Goal: Information Seeking & Learning: Find specific fact

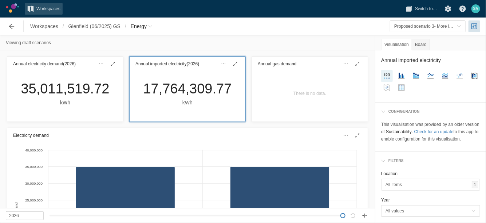
click at [144, 40] on div "Viewing draft scenarios" at bounding box center [187, 42] width 375 height 15
click at [186, 43] on div "Viewing draft scenarios" at bounding box center [187, 42] width 375 height 15
click at [46, 28] on span "Workspaces" at bounding box center [44, 26] width 28 height 7
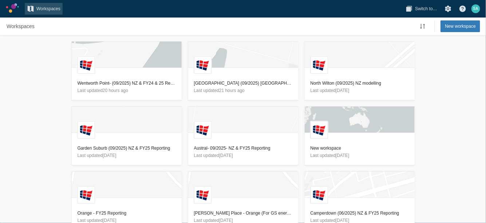
click at [36, 94] on div "L Wentworth Point- (09/2025) NZ & FY24 & 25 Reporting Last updated 20 hours ago…" at bounding box center [243, 128] width 486 height 187
click at [233, 83] on h3 "[GEOGRAPHIC_DATA] (09/2025) [GEOGRAPHIC_DATA] & FY25 Reporting" at bounding box center [243, 82] width 98 height 7
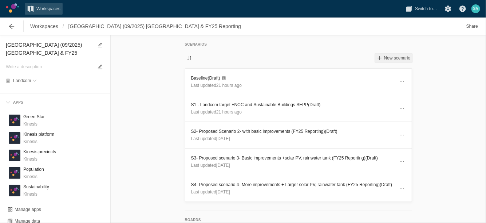
click at [388, 55] on span "New scenario" at bounding box center [397, 58] width 27 height 6
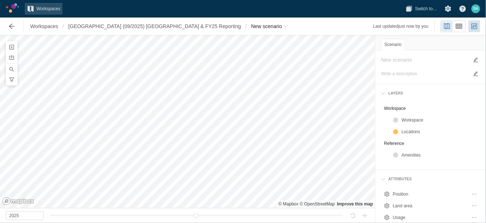
click at [210, 32] on div "Workspaces / Glenfield (09/2025) NZ & FY25 Reporting / New scenario" at bounding box center [147, 26] width 292 height 15
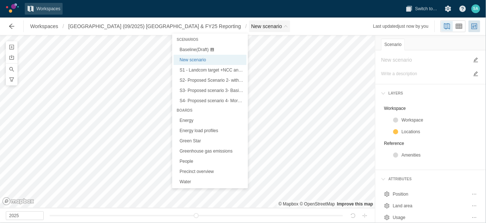
click at [284, 26] on span "Breadcrumb" at bounding box center [286, 26] width 4 height 4
click at [189, 50] on span "Baseline (Draft)" at bounding box center [194, 49] width 29 height 5
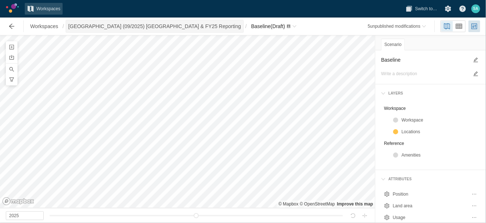
click at [154, 27] on span "Glenfield (09/2025) NZ & FY25 Reporting" at bounding box center [154, 26] width 173 height 7
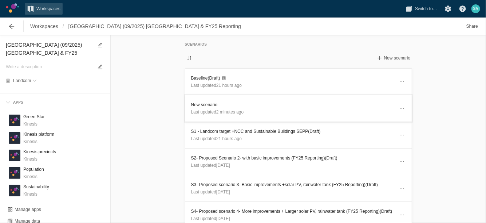
click at [205, 103] on h3 "New scenario" at bounding box center [292, 104] width 203 height 7
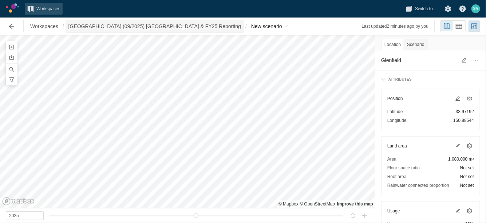
click at [150, 27] on span "[GEOGRAPHIC_DATA] (09/2025) [GEOGRAPHIC_DATA] & FY25 Reporting" at bounding box center [154, 26] width 173 height 7
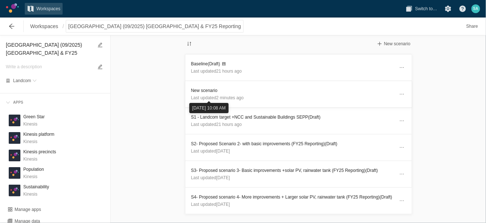
scroll to position [15, 0]
click at [203, 62] on h3 "Baseline (Draft)" at bounding box center [292, 62] width 203 height 7
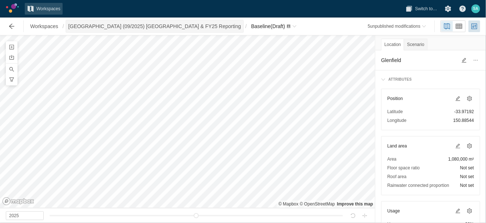
click at [90, 28] on span "[GEOGRAPHIC_DATA] (09/2025) [GEOGRAPHIC_DATA] & FY25 Reporting" at bounding box center [154, 26] width 173 height 7
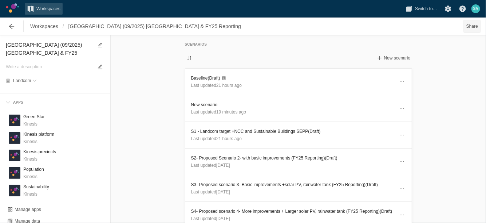
click at [473, 28] on span "Share" at bounding box center [473, 26] width 12 height 7
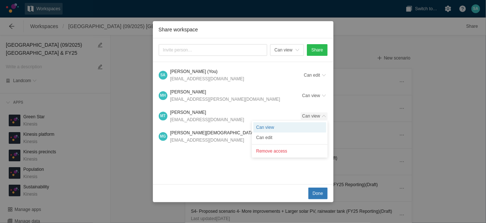
click at [326, 115] on span "Can view" at bounding box center [314, 115] width 27 height 7
click at [268, 138] on div "Can edit" at bounding box center [290, 137] width 73 height 10
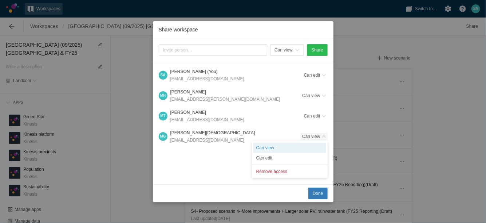
click at [325, 135] on span "Share workspace" at bounding box center [324, 136] width 4 height 4
click at [287, 155] on div "Can edit" at bounding box center [290, 158] width 73 height 10
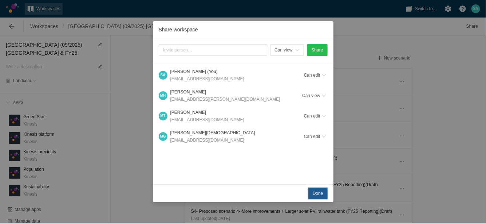
click at [319, 194] on span "Done" at bounding box center [318, 192] width 11 height 7
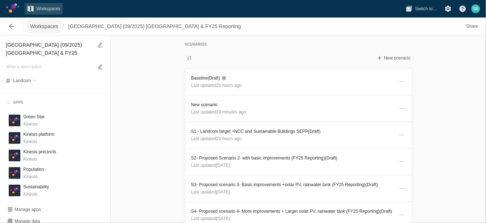
click at [51, 26] on span "Workspaces" at bounding box center [44, 26] width 28 height 7
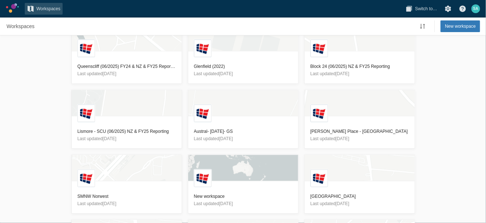
scroll to position [83, 0]
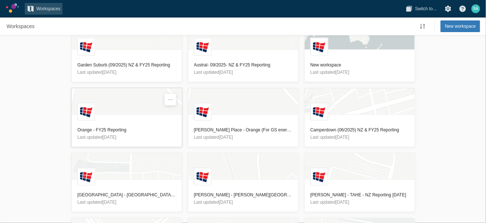
click at [121, 128] on h3 "Orange - FY25 Reporting" at bounding box center [127, 129] width 98 height 7
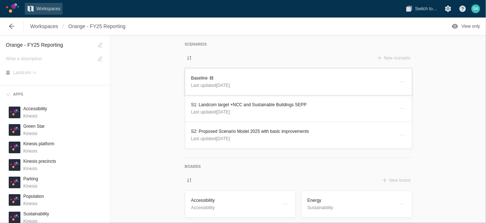
click at [195, 77] on h3 "Baseline" at bounding box center [292, 77] width 203 height 7
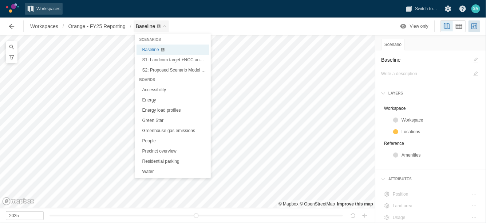
click at [146, 25] on span "Baseline" at bounding box center [146, 26] width 20 height 6
click at [161, 70] on span "S2: Proposed Scenario Model 2025 with basic improvements" at bounding box center [201, 69] width 118 height 5
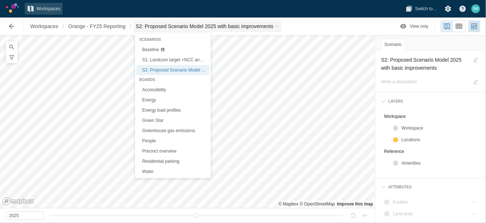
click at [277, 23] on span "S2: Proposed Scenario Model 2025 with basic improvements" at bounding box center [208, 26] width 148 height 12
click at [163, 119] on link "Green Star" at bounding box center [173, 120] width 73 height 10
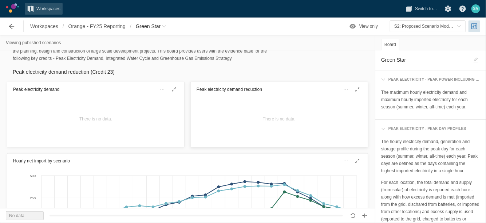
scroll to position [17, 0]
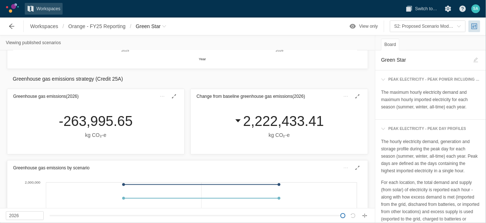
scroll to position [556, 0]
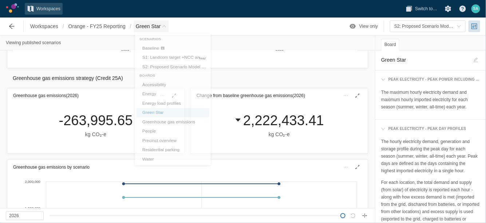
click at [167, 26] on span "Green Star" at bounding box center [151, 26] width 35 height 12
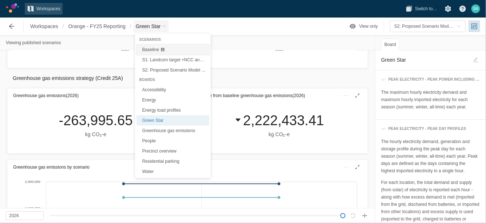
click at [160, 47] on div at bounding box center [162, 49] width 5 height 4
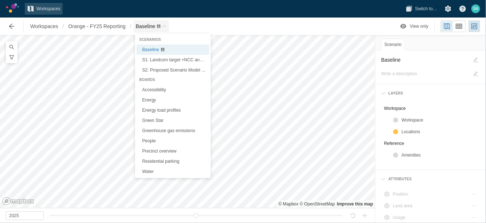
click at [157, 30] on span "Baseline" at bounding box center [152, 26] width 36 height 12
click at [153, 119] on link "Green Star" at bounding box center [173, 120] width 73 height 10
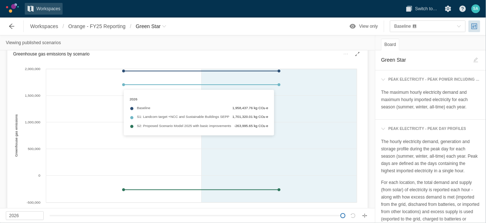
scroll to position [669, 0]
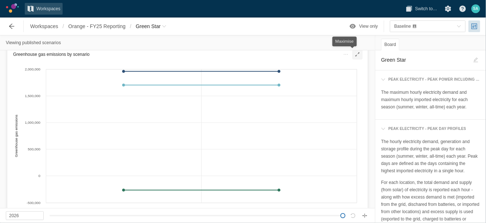
click at [355, 55] on span at bounding box center [358, 54] width 6 height 6
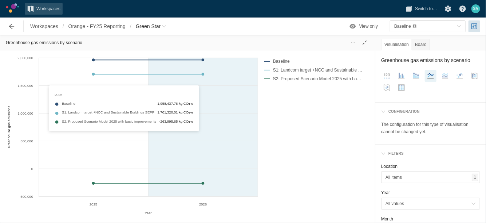
click at [201, 118] on div "Created with Highcharts 11.4.3 Year Greenhouse gas emissions 2025 2026 -500,000…" at bounding box center [132, 135] width 252 height 164
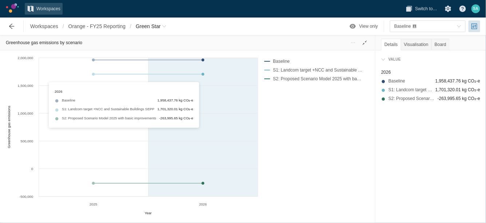
click at [201, 118] on div "Created with Highcharts 11.4.3 Year Greenhouse gas emissions 2025 2026 -500,000…" at bounding box center [132, 135] width 252 height 164
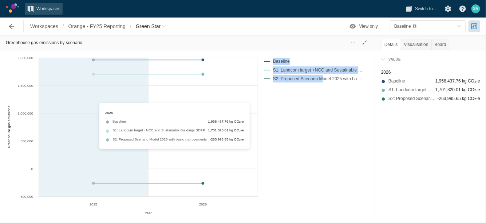
drag, startPoint x: 321, startPoint y: 109, endPoint x: 147, endPoint y: 126, distance: 175.0
click at [147, 126] on div "Created with Highcharts 11.4.3 Year Greenhouse gas emissions 2025 2026 -500,000…" at bounding box center [188, 135] width 364 height 164
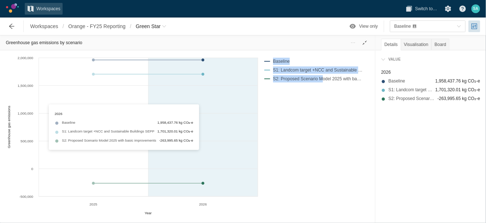
click at [174, 119] on div "Created with Highcharts 11.4.3 Year Greenhouse gas emissions 2025 2026 -500,000…" at bounding box center [132, 135] width 252 height 164
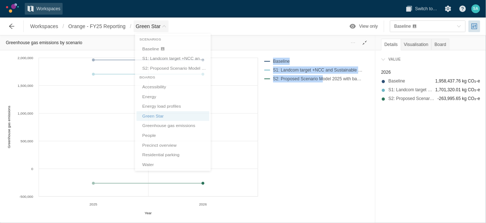
click at [164, 24] on span "Green Star" at bounding box center [151, 26] width 35 height 12
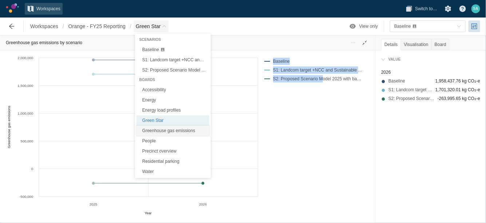
click at [153, 130] on link "Greenhouse gas emissions" at bounding box center [173, 130] width 73 height 10
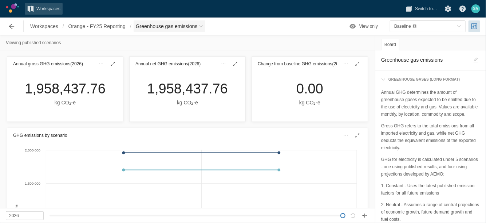
click at [196, 30] on span "Greenhouse gas emissions" at bounding box center [167, 26] width 62 height 7
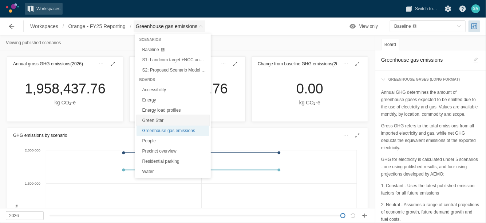
click at [155, 117] on link "Green Star" at bounding box center [173, 120] width 73 height 10
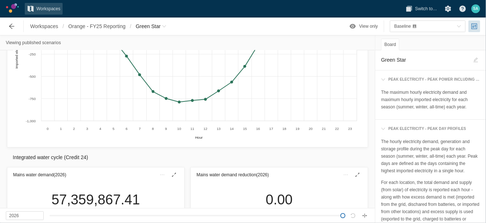
scroll to position [207, 0]
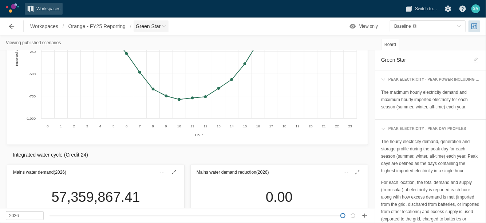
click at [162, 28] on span "Green Star" at bounding box center [151, 26] width 35 height 12
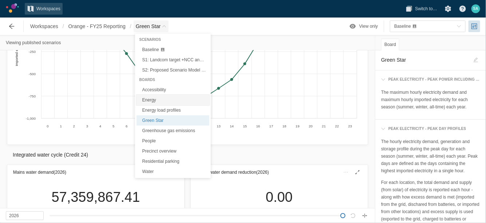
click at [163, 100] on link "Energy" at bounding box center [173, 100] width 73 height 10
type textarea "Energy"
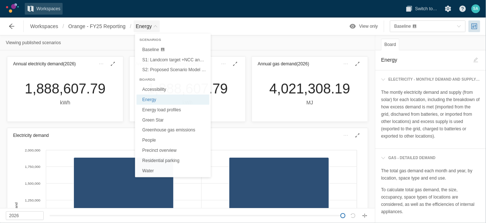
click at [152, 26] on span "Energy" at bounding box center [144, 26] width 16 height 7
click at [439, 28] on div "Baseline" at bounding box center [425, 26] width 60 height 7
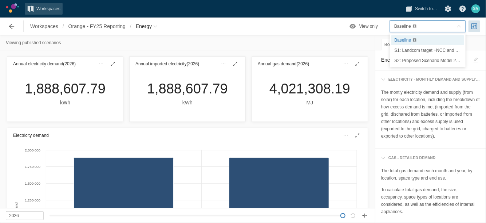
click at [419, 52] on span "S1: Landcom target +NCC and Sustainable Buildings SEPP" at bounding box center [453, 50] width 116 height 5
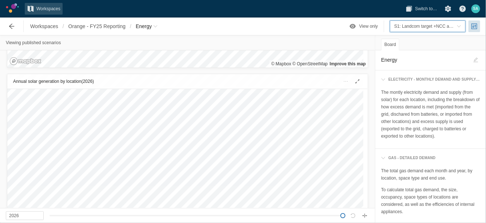
scroll to position [820, 0]
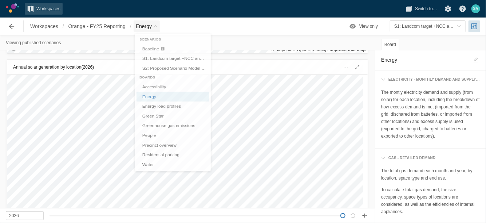
click at [152, 27] on span "Energy" at bounding box center [144, 26] width 16 height 7
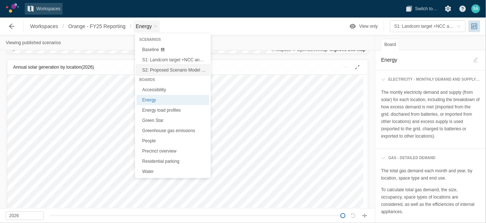
click at [173, 67] on span "S2: Proposed Scenario Model 2025 with basic improvements" at bounding box center [201, 69] width 118 height 5
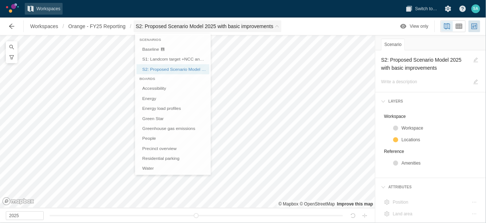
click at [279, 26] on span "Breadcrumb" at bounding box center [277, 26] width 4 height 4
click at [156, 122] on link "Green Star" at bounding box center [173, 120] width 73 height 10
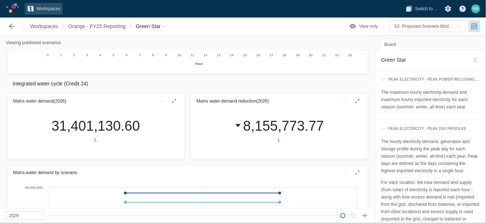
scroll to position [304, 0]
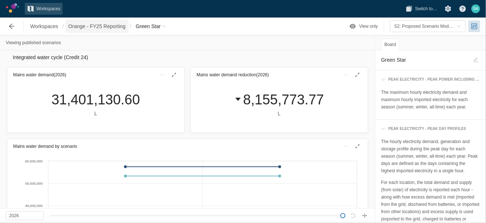
click at [99, 24] on span "Orange - FY25 Reporting" at bounding box center [96, 26] width 57 height 7
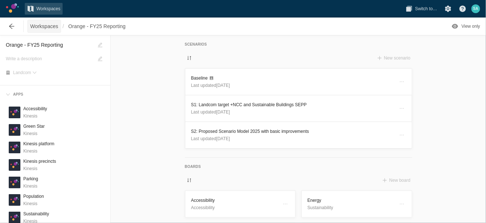
click at [46, 24] on span "Workspaces" at bounding box center [44, 26] width 28 height 7
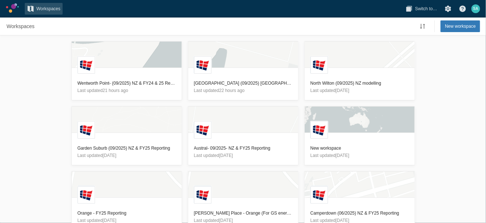
click at [45, 82] on div "L Wentworth Point- (09/2025) NZ & FY24 & 25 Reporting Last updated 21 hours ago…" at bounding box center [243, 128] width 486 height 187
click at [266, 211] on h3 "Redmond Place - Orange (For GS energy and GHG reporting) MT - For Sami" at bounding box center [243, 212] width 98 height 7
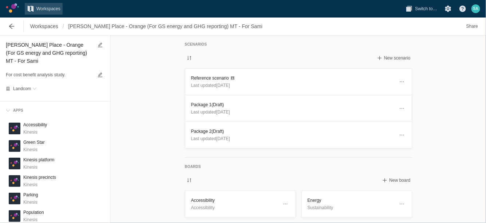
click at [144, 112] on div "Scenarios New scenario Reference scenario Last updated 1 month ago Package 1 (D…" at bounding box center [299, 128] width 376 height 187
click at [198, 76] on h3 "Reference scenario" at bounding box center [292, 77] width 203 height 7
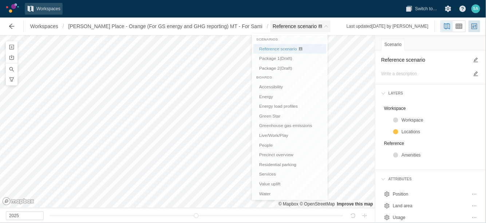
click at [305, 30] on span "Reference scenario" at bounding box center [301, 26] width 60 height 12
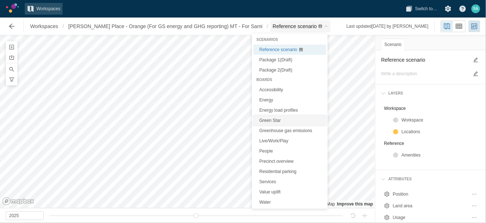
click at [271, 122] on link "Green Star" at bounding box center [290, 120] width 73 height 10
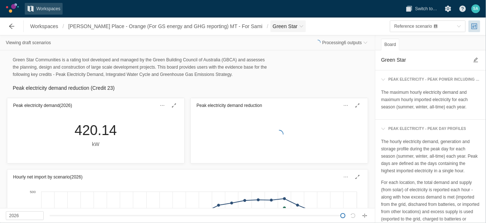
click at [299, 24] on span "Breadcrumb" at bounding box center [301, 26] width 4 height 4
click at [283, 24] on span "Green Star" at bounding box center [288, 26] width 35 height 12
click at [406, 25] on span "Reference scenario" at bounding box center [414, 26] width 38 height 5
click at [322, 71] on div "Green Star Communities is a rating tool developed and managed by the Green Buil…" at bounding box center [187, 67] width 361 height 22
click at [289, 70] on div "Green Star Communities is a rating tool developed and managed by the Green Buil…" at bounding box center [187, 67] width 361 height 22
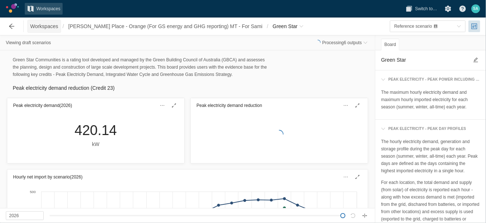
click at [47, 28] on span "Workspaces" at bounding box center [44, 26] width 28 height 7
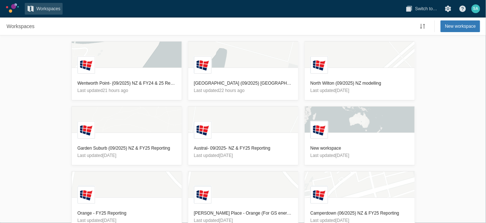
click at [53, 112] on div "L Wentworth Point- (09/2025) NZ & FY24 & 25 Reporting Last updated 21 hours ago…" at bounding box center [243, 128] width 486 height 187
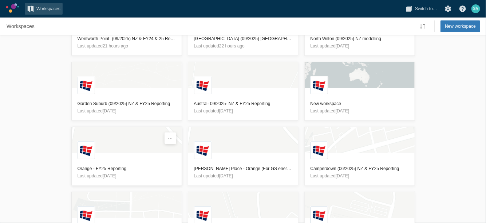
scroll to position [45, 0]
click at [107, 168] on h3 "Orange - FY25 Reporting" at bounding box center [127, 167] width 98 height 7
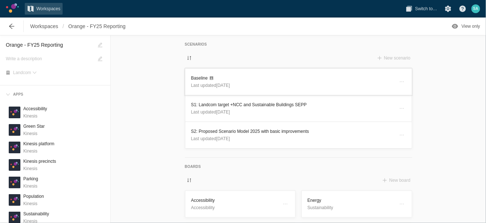
click at [193, 77] on h3 "Baseline" at bounding box center [292, 77] width 203 height 7
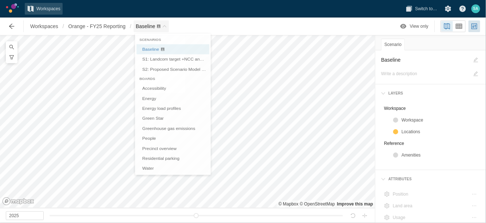
click at [166, 29] on span "Baseline" at bounding box center [152, 26] width 36 height 12
click at [150, 117] on link "Green Star" at bounding box center [173, 120] width 73 height 10
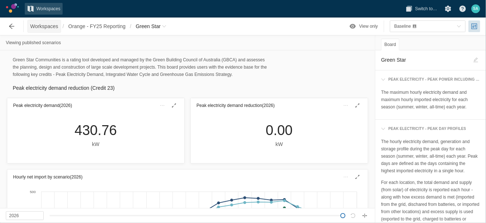
click at [54, 27] on span "Workspaces" at bounding box center [44, 26] width 28 height 7
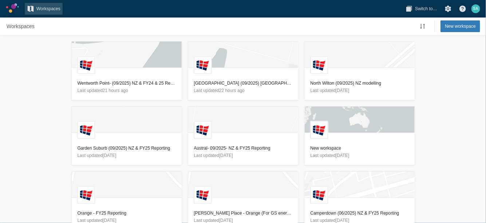
click at [51, 67] on div "L Wentworth Point- (09/2025) NZ & FY24 & 25 Reporting Last updated 21 hours ago…" at bounding box center [243, 128] width 486 height 187
click at [221, 85] on h3 "[GEOGRAPHIC_DATA] (09/2025) [GEOGRAPHIC_DATA] & FY25 Reporting" at bounding box center [243, 82] width 98 height 7
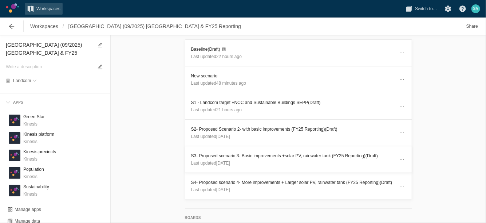
scroll to position [30, 0]
click at [475, 27] on span "Share" at bounding box center [473, 26] width 12 height 7
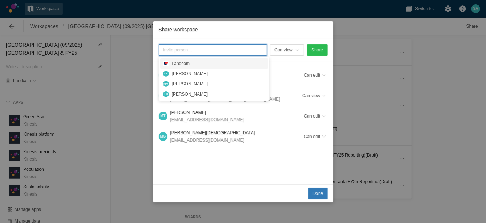
click at [452, 66] on div "Share workspace Can view Share S A Samaneh Arasteh (You) sarasteh@landcom.nsw.g…" at bounding box center [243, 111] width 486 height 223
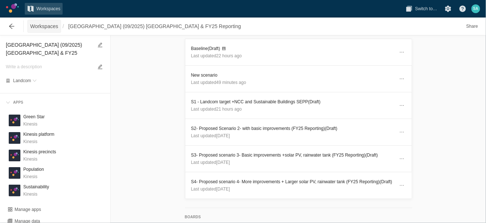
click at [43, 28] on span "Workspaces" at bounding box center [44, 26] width 28 height 7
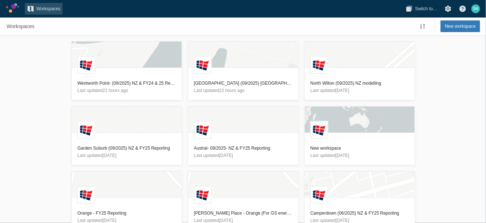
click at [23, 91] on div "L Wentworth Point- (09/2025) NZ & FY24 & 25 Reporting Last updated 21 hours ago…" at bounding box center [243, 128] width 486 height 187
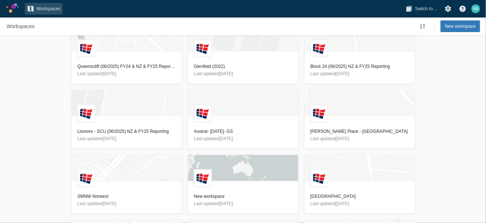
scroll to position [83, 0]
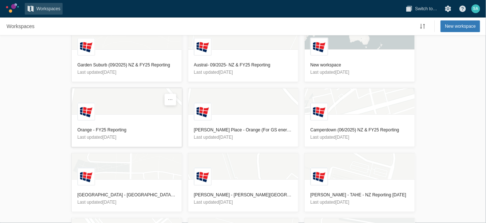
click at [104, 128] on h3 "Orange - FY25 Reporting" at bounding box center [127, 129] width 98 height 7
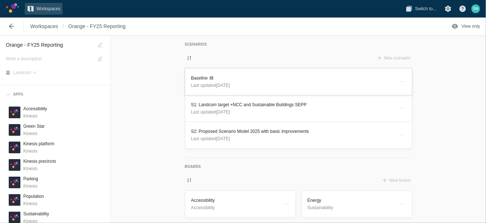
click at [196, 75] on h3 "Baseline" at bounding box center [292, 77] width 203 height 7
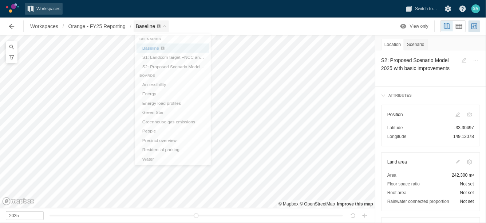
click at [169, 30] on span "Baseline" at bounding box center [152, 26] width 36 height 12
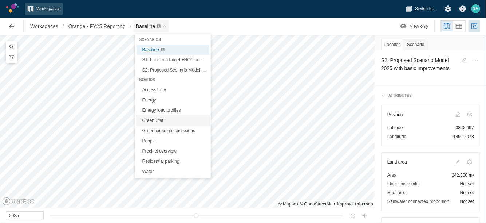
click at [150, 123] on link "Green Star" at bounding box center [173, 120] width 73 height 10
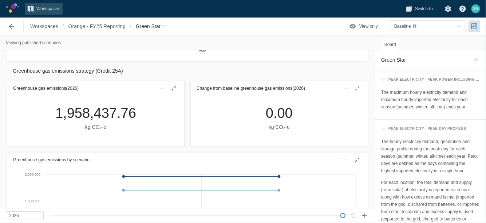
scroll to position [564, 0]
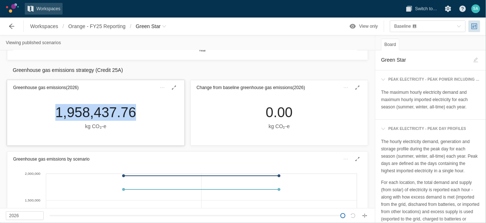
drag, startPoint x: 46, startPoint y: 115, endPoint x: 137, endPoint y: 111, distance: 91.5
click at [137, 111] on div "1,958,437.76 kg CO₂‑e" at bounding box center [95, 120] width 177 height 50
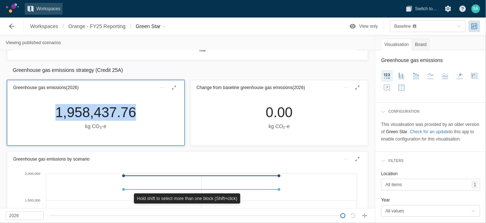
copy div "1,958,437.76"
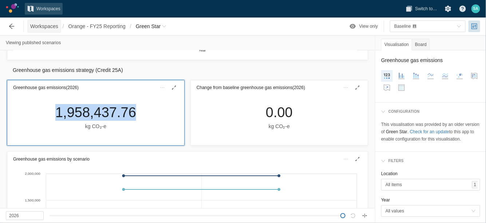
click at [47, 28] on span "Workspaces" at bounding box center [44, 26] width 28 height 7
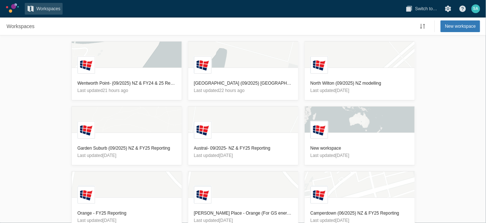
click at [21, 125] on div "L Wentworth Point- (09/2025) NZ & FY24 & 25 Reporting Last updated 21 hours ago…" at bounding box center [243, 128] width 486 height 187
click at [209, 85] on h3 "Glenfield (09/2025) NZ & FY25 Reporting" at bounding box center [243, 82] width 98 height 7
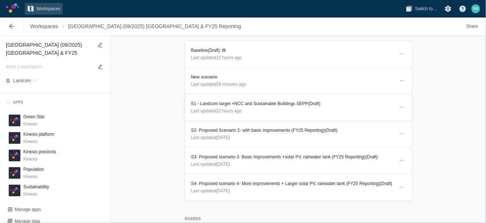
scroll to position [28, 0]
click at [210, 134] on span "Last updated 2 months ago" at bounding box center [210, 136] width 39 height 5
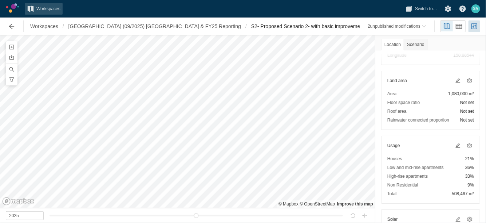
scroll to position [68, 0]
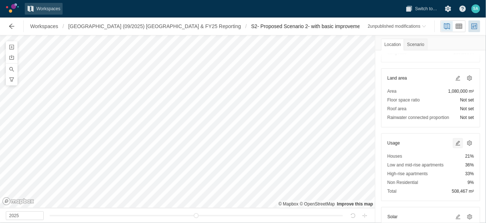
click at [455, 141] on span at bounding box center [458, 143] width 6 height 6
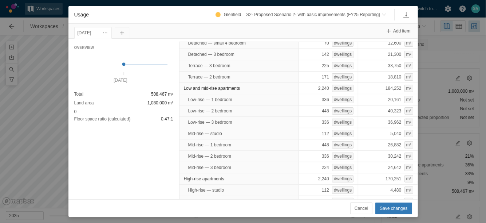
scroll to position [38, 0]
click at [362, 205] on span "Cancel" at bounding box center [361, 207] width 13 height 7
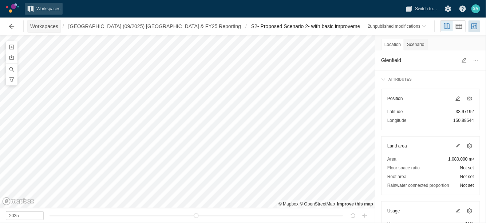
click at [46, 27] on span "Workspaces" at bounding box center [44, 26] width 28 height 7
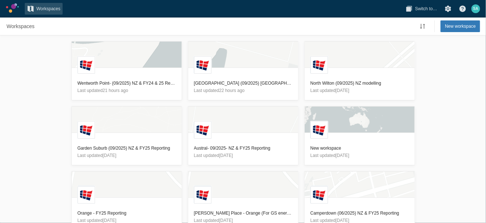
click at [39, 115] on div "L Wentworth Point- (09/2025) NZ & FY24 & 25 Reporting Last updated 21 hours ago…" at bounding box center [243, 128] width 486 height 187
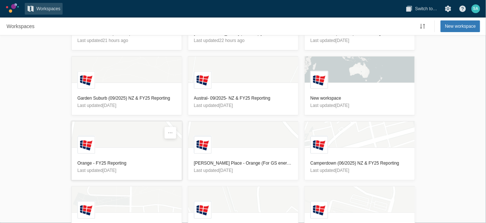
click at [99, 163] on h3 "Orange - FY25 Reporting" at bounding box center [127, 162] width 98 height 7
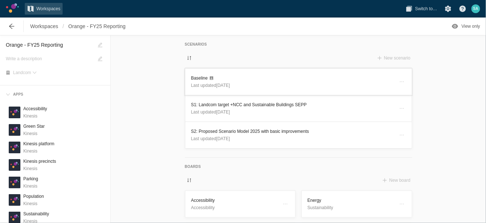
click at [194, 75] on h3 "Baseline" at bounding box center [292, 77] width 203 height 7
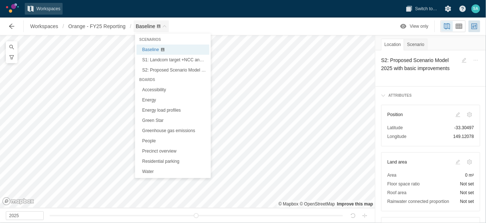
click at [164, 28] on span "Baseline" at bounding box center [152, 26] width 36 height 12
click at [154, 121] on link "Green Star" at bounding box center [173, 120] width 73 height 10
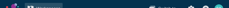
type input "2025"
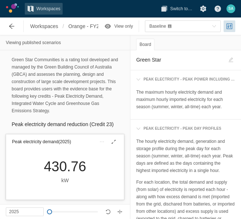
click at [58, 172] on div "430.76" at bounding box center [65, 166] width 42 height 17
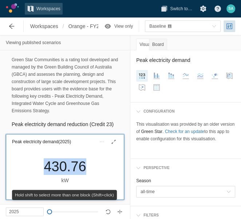
click at [58, 172] on div "430.76" at bounding box center [65, 166] width 42 height 17
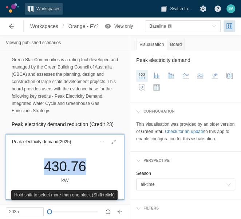
copy div "430.76"
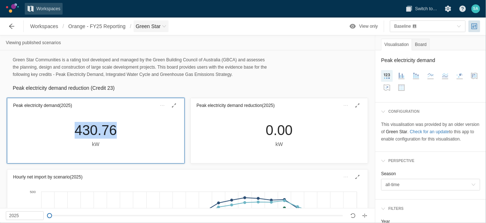
click at [163, 26] on span "Breadcrumb" at bounding box center [164, 26] width 4 height 4
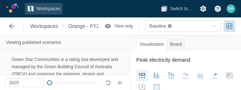
click at [112, 57] on div "Green Star Communities is a rating tool developed and managed by the Green Buil…" at bounding box center [65, 85] width 118 height 58
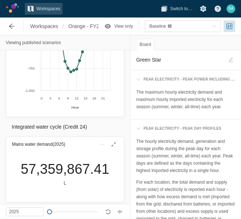
scroll to position [365, 0]
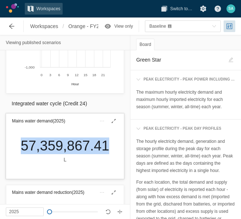
drag, startPoint x: 16, startPoint y: 153, endPoint x: 105, endPoint y: 154, distance: 88.2
click at [105, 154] on div "57,359,867.41 L" at bounding box center [65, 150] width 100 height 26
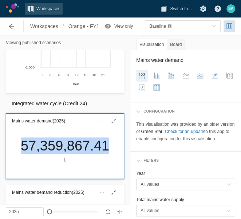
copy div "57,359,867.41"
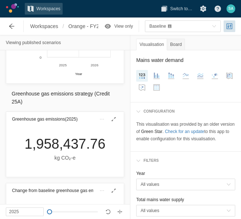
scroll to position [744, 0]
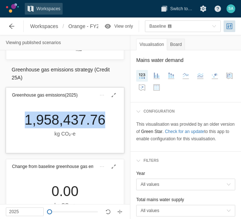
drag, startPoint x: 20, startPoint y: 130, endPoint x: 97, endPoint y: 135, distance: 77.4
click at [97, 135] on div "1,958,437.76 kg CO₂‑e" at bounding box center [65, 124] width 93 height 26
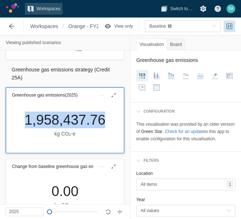
copy div "1,958,437.76"
click at [212, 24] on span "toggle menu" at bounding box center [214, 26] width 4 height 4
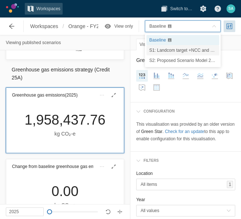
click at [172, 48] on span "S1: Landcom target +NCC and Sustainable Buildings SEPP" at bounding box center [207, 50] width 116 height 5
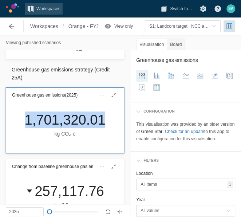
drag, startPoint x: 24, startPoint y: 127, endPoint x: 102, endPoint y: 127, distance: 77.6
click at [102, 127] on div "1,701,320.01 kg CO₂‑e" at bounding box center [65, 124] width 93 height 26
copy div "1,701,320.01"
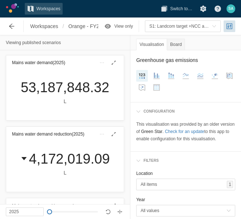
scroll to position [415, 0]
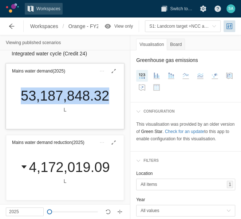
drag, startPoint x: 16, startPoint y: 105, endPoint x: 106, endPoint y: 104, distance: 90.0
click at [106, 104] on div "53,187,848.32 L" at bounding box center [65, 100] width 100 height 26
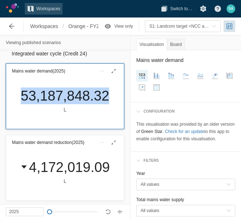
copy div "53,187,848.32"
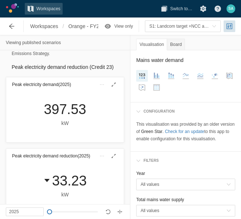
scroll to position [58, 0]
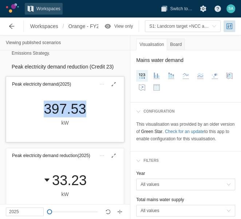
drag, startPoint x: 37, startPoint y: 117, endPoint x: 86, endPoint y: 117, distance: 49.5
click at [86, 117] on div "397.53 kW" at bounding box center [65, 114] width 54 height 26
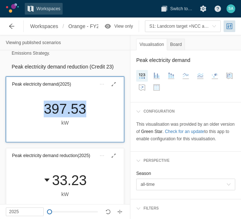
copy div "397.53"
click at [86, 28] on span "Orange - FY25 Reporting" at bounding box center [96, 26] width 57 height 7
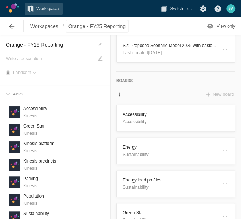
scroll to position [86, 0]
click at [134, 157] on header "Energy Sustainability" at bounding box center [176, 151] width 118 height 26
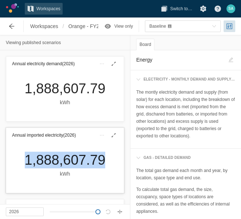
drag, startPoint x: 20, startPoint y: 161, endPoint x: 99, endPoint y: 158, distance: 79.4
click at [99, 158] on div "1,888,607.79 kWh" at bounding box center [65, 165] width 93 height 26
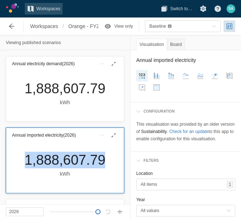
copy div "1,888,607.79"
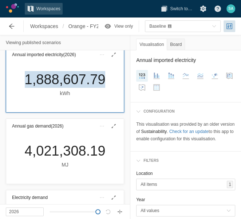
scroll to position [103, 0]
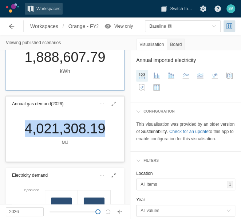
drag, startPoint x: 20, startPoint y: 134, endPoint x: 102, endPoint y: 133, distance: 82.3
click at [102, 133] on div "4,021,308.19 MJ" at bounding box center [65, 133] width 93 height 26
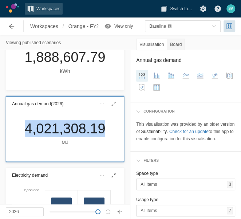
copy div "4,021,308.19"
click at [207, 26] on div "Baseline" at bounding box center [179, 26] width 60 height 7
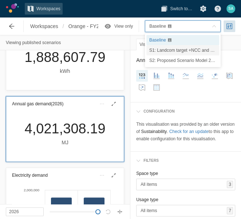
click at [183, 48] on span "S1: Landcom target +NCC and Sustainable Buildings SEPP" at bounding box center [207, 50] width 116 height 5
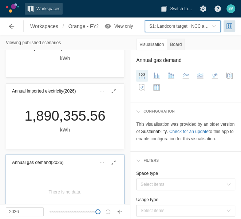
scroll to position [43, 0]
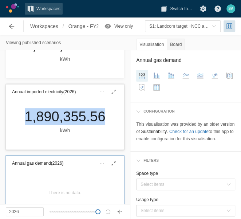
drag, startPoint x: 19, startPoint y: 115, endPoint x: 102, endPoint y: 114, distance: 83.1
click at [102, 114] on div "1,890,355.56 kWh" at bounding box center [65, 121] width 93 height 26
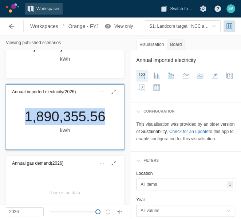
copy div "1,890,355.56"
click at [213, 28] on span "toggle menu" at bounding box center [214, 26] width 4 height 4
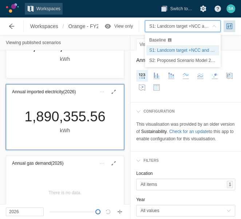
click at [188, 58] on span "S2: Proposed Scenario Model 2025 with basic improvements" at bounding box center [208, 60] width 118 height 5
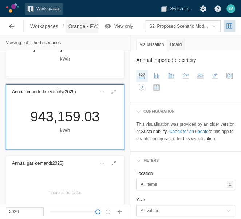
click at [72, 27] on span "Orange - FY25 Reporting" at bounding box center [96, 26] width 57 height 7
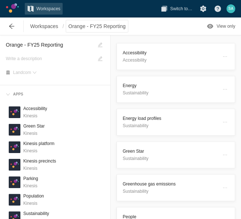
scroll to position [156, 0]
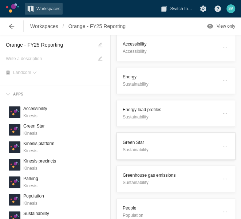
click at [142, 141] on h3 "Green Star" at bounding box center [170, 142] width 95 height 7
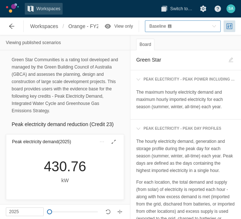
click at [188, 27] on div "Baseline" at bounding box center [179, 26] width 60 height 7
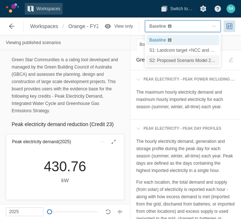
click at [177, 64] on div "S2: Proposed Scenario Model 2025 with basic improvements" at bounding box center [182, 60] width 73 height 10
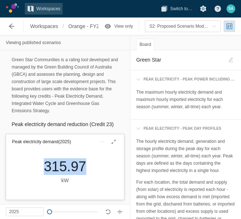
drag, startPoint x: 37, startPoint y: 178, endPoint x: 81, endPoint y: 178, distance: 43.7
click at [81, 178] on div "315.97 kW" at bounding box center [65, 171] width 54 height 26
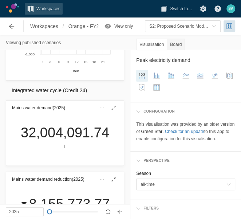
scroll to position [379, 0]
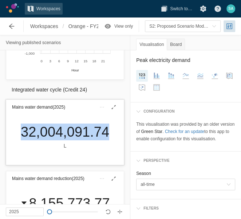
drag, startPoint x: 16, startPoint y: 144, endPoint x: 102, endPoint y: 144, distance: 85.6
click at [102, 144] on div "32,004,091.74 L" at bounding box center [65, 136] width 100 height 26
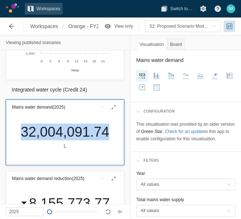
copy div "32,004,091.74"
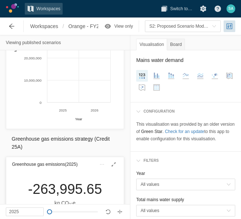
scroll to position [805, 0]
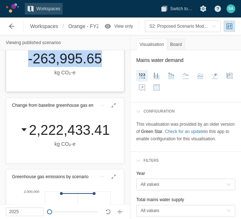
drag, startPoint x: 20, startPoint y: 70, endPoint x: 96, endPoint y: 71, distance: 75.4
click at [96, 71] on div "-263,995.65 kg CO₂‑e" at bounding box center [65, 63] width 86 height 26
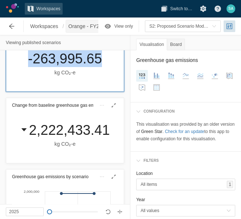
click at [85, 27] on span "Orange - FY25 Reporting" at bounding box center [96, 26] width 57 height 7
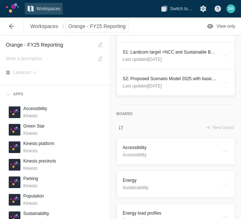
scroll to position [53, 0]
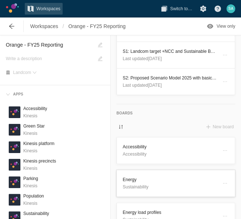
click at [141, 187] on p "Sustainability" at bounding box center [170, 186] width 95 height 7
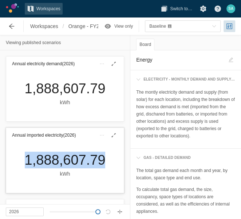
drag, startPoint x: 16, startPoint y: 164, endPoint x: 101, endPoint y: 163, distance: 84.9
click at [101, 163] on div "1,888,607.79 kWh" at bounding box center [65, 167] width 118 height 50
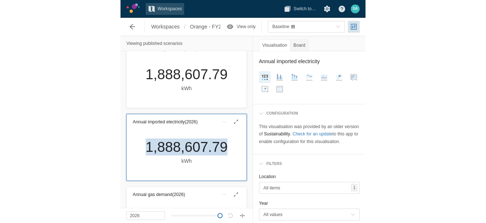
scroll to position [15, 0]
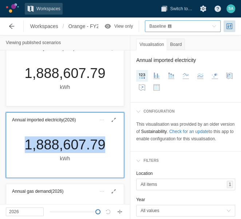
click at [158, 28] on span "Baseline" at bounding box center [157, 26] width 17 height 5
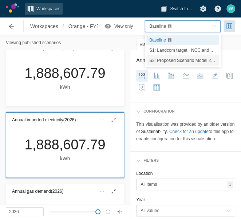
click at [169, 60] on span "S2: Proposed Scenario Model 2025 with basic improvements" at bounding box center [208, 60] width 118 height 5
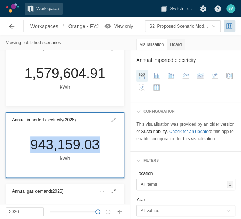
drag, startPoint x: 20, startPoint y: 144, endPoint x: 98, endPoint y: 143, distance: 78.3
click at [98, 143] on div "943,159.03 kWh" at bounding box center [65, 152] width 118 height 50
type input "2025"
